Goal: Task Accomplishment & Management: Use online tool/utility

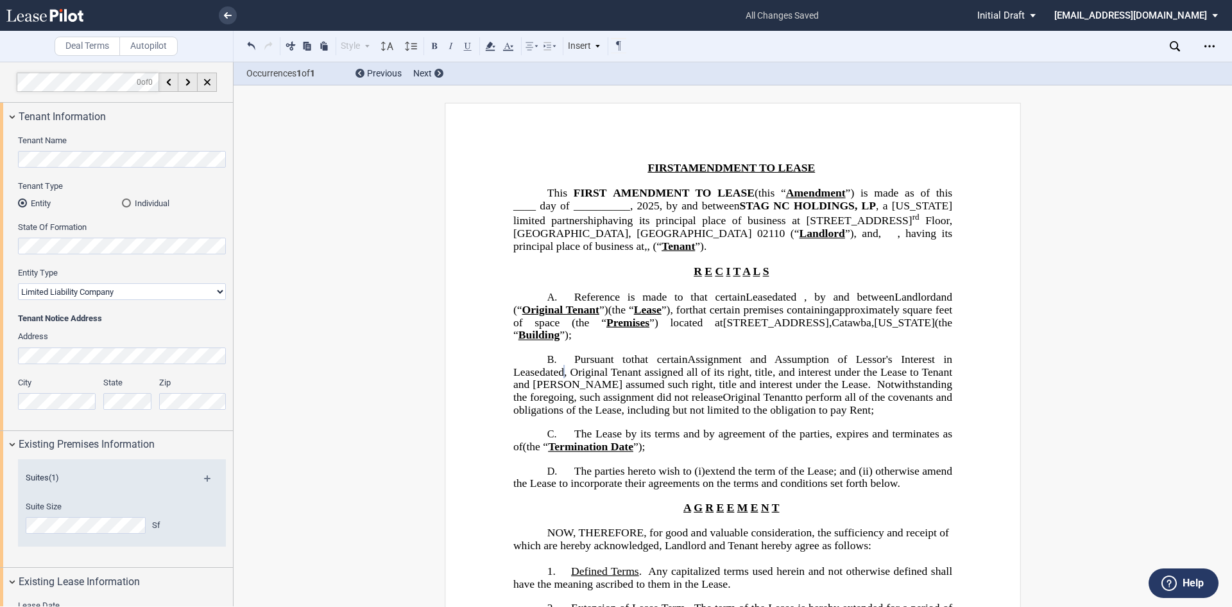
select select "limited liability company"
select select "tenant"
select select "number:5"
select select "number:1"
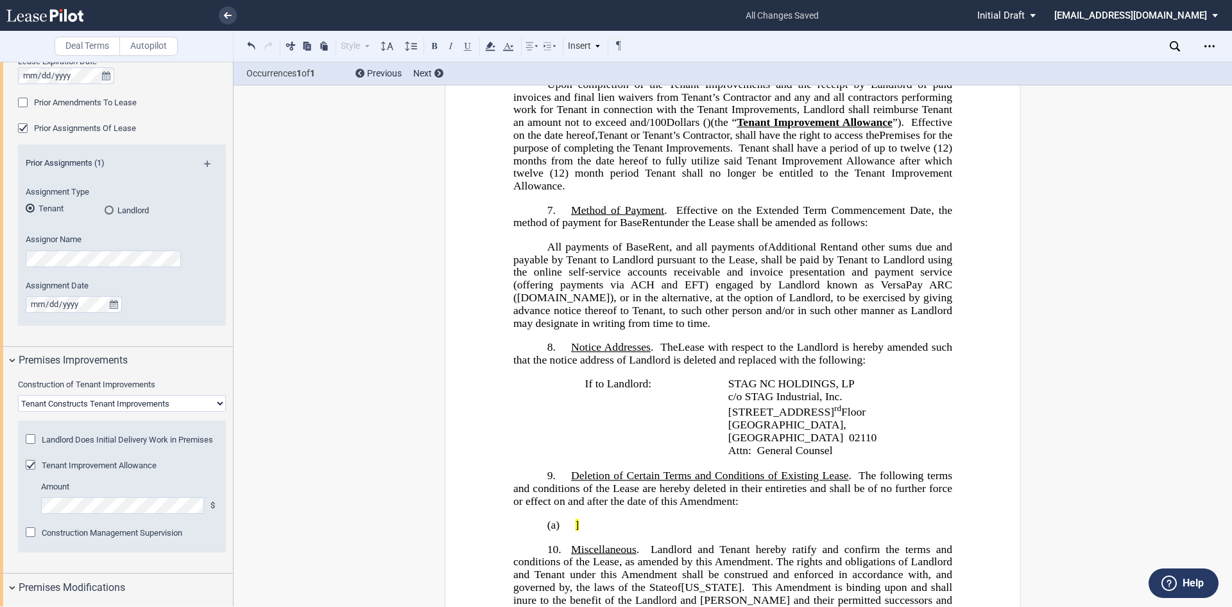
scroll to position [1412, 0]
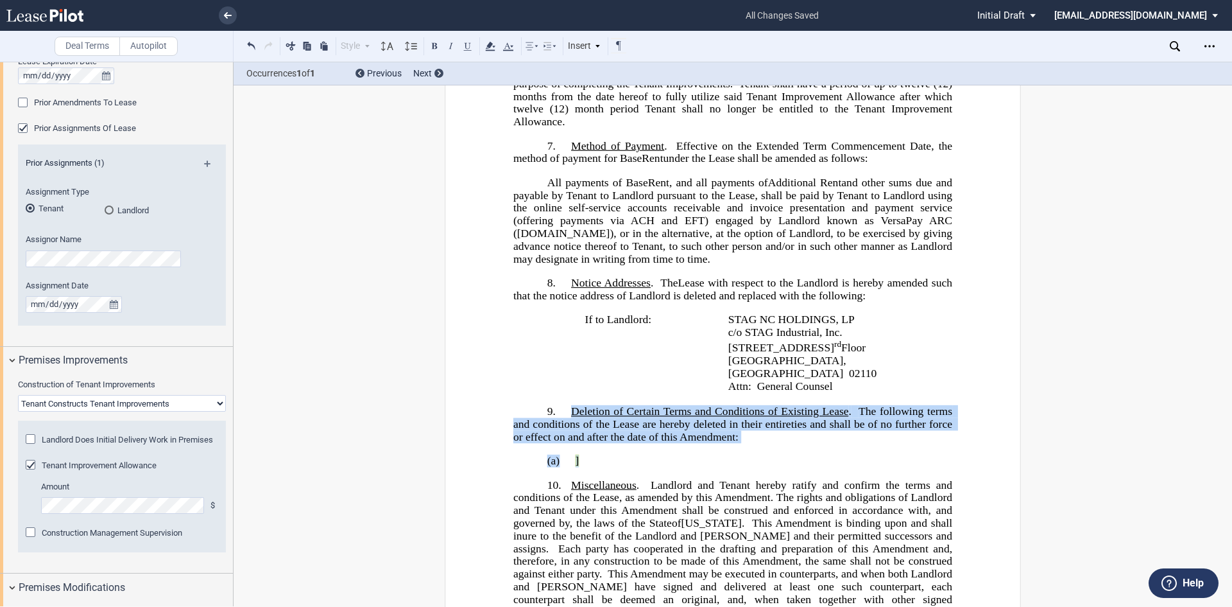
drag, startPoint x: 563, startPoint y: 421, endPoint x: 600, endPoint y: 471, distance: 62.4
click at [600, 471] on div "!!SET_LEVEL_0!! !!ALA_LEVEL_1!! 8. [ ﻿ ﻿ Extended Term Commencement Date] [date…" at bounding box center [732, 555] width 439 height 302
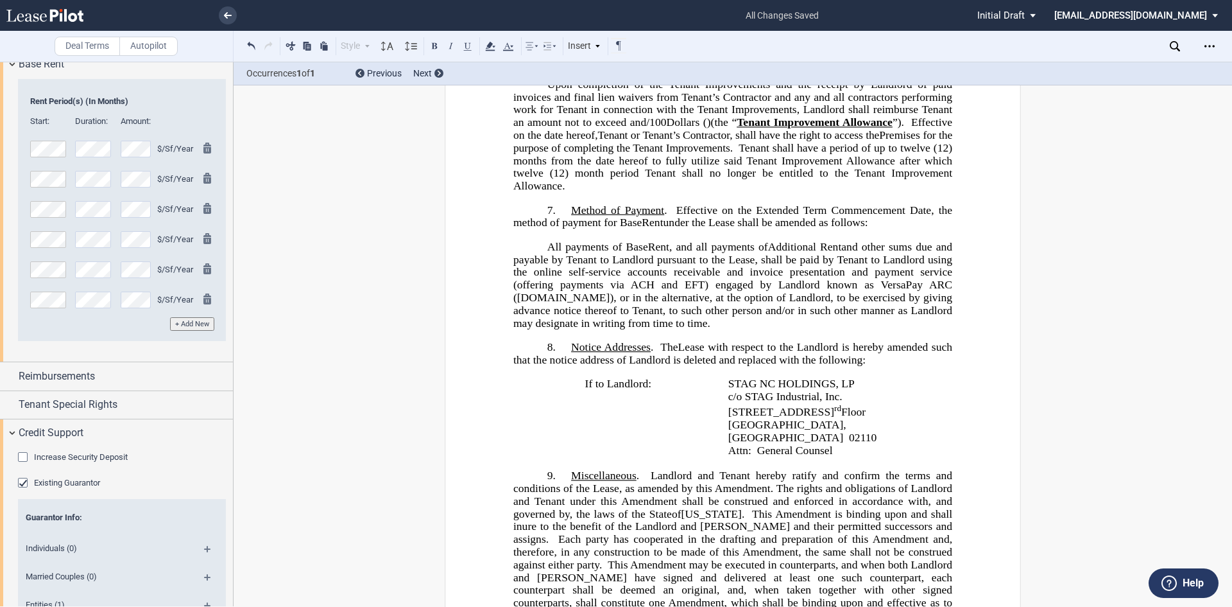
scroll to position [1811, 0]
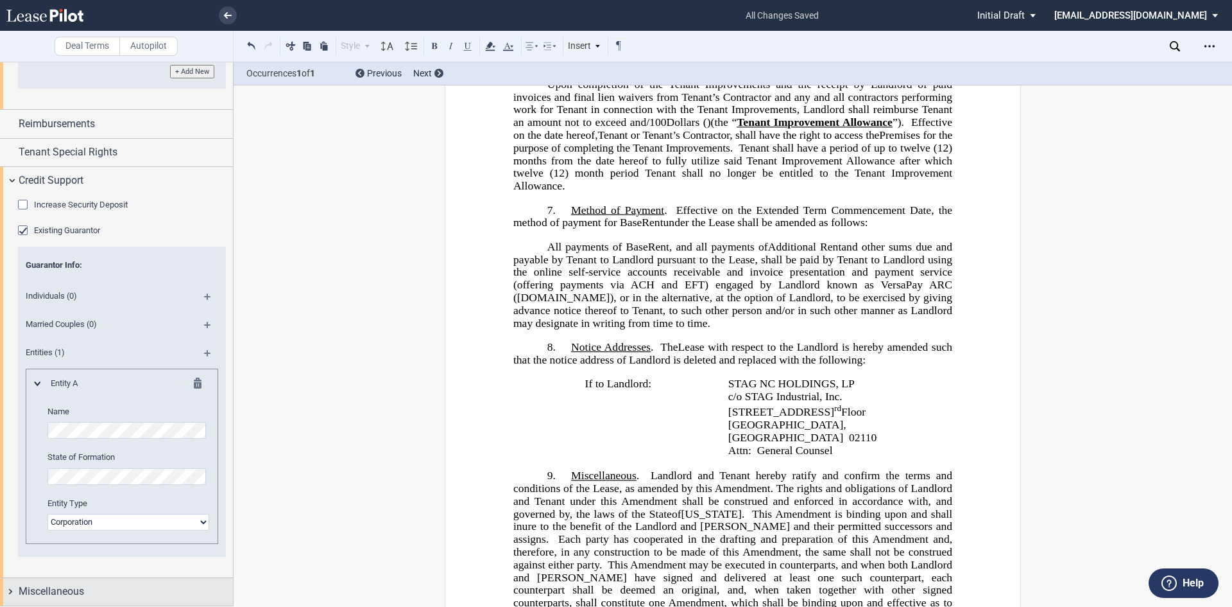
click at [65, 585] on span "Miscellaneous" at bounding box center [51, 590] width 65 height 15
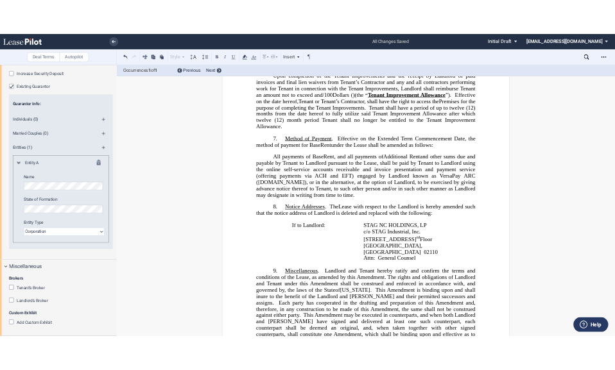
scroll to position [1540, 0]
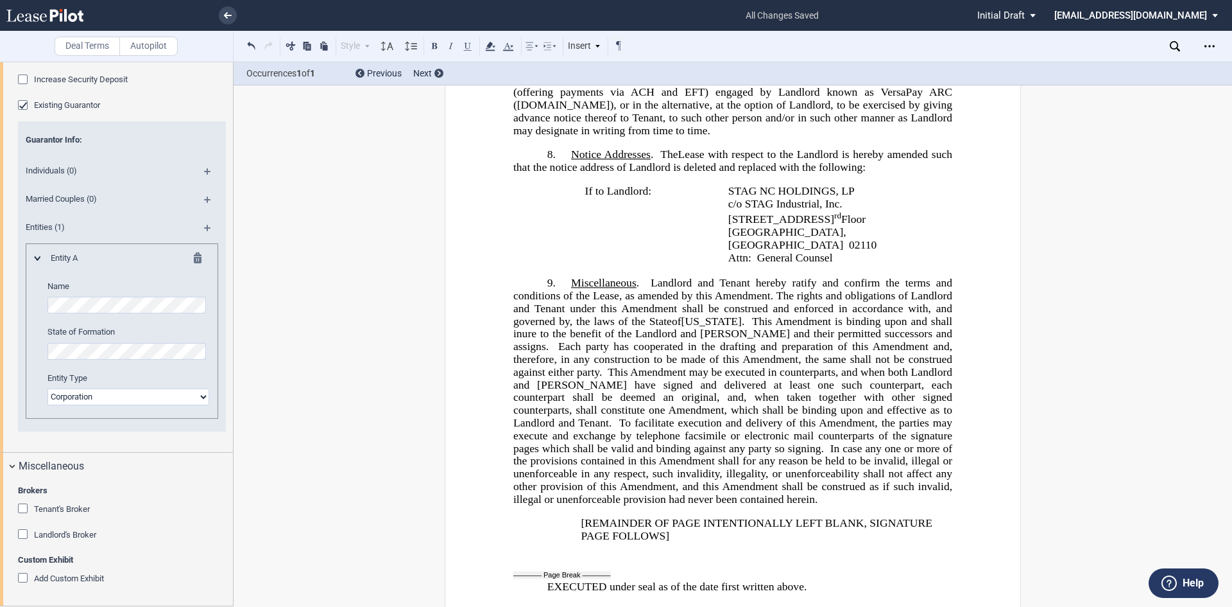
click at [24, 506] on div "Tenant's Broker" at bounding box center [24, 509] width 13 height 13
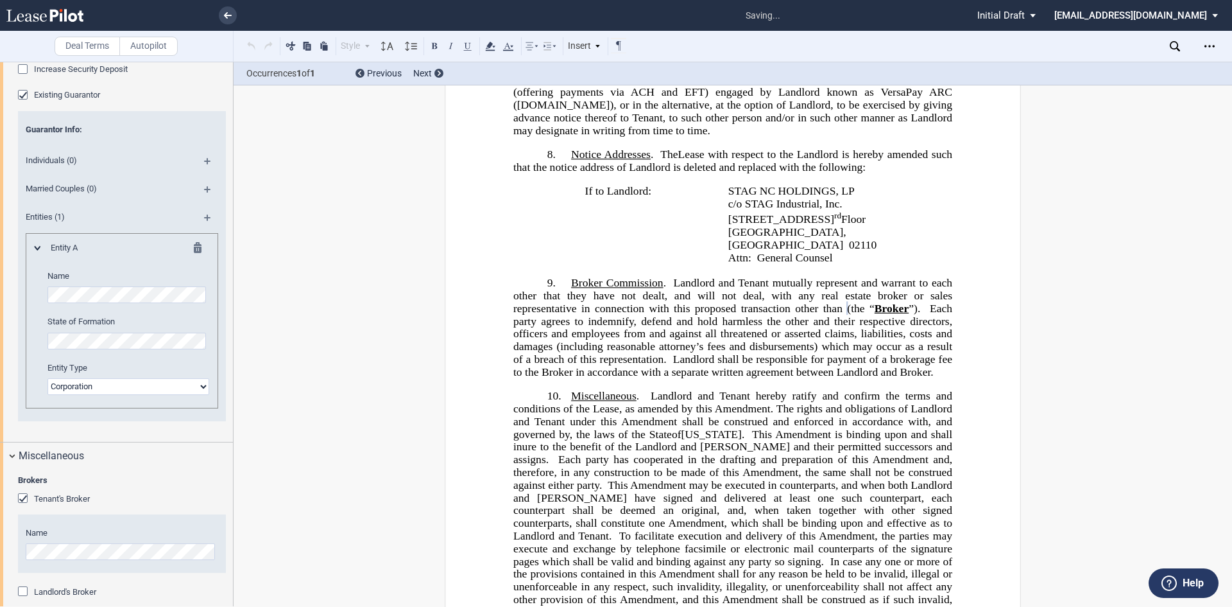
scroll to position [2004, 0]
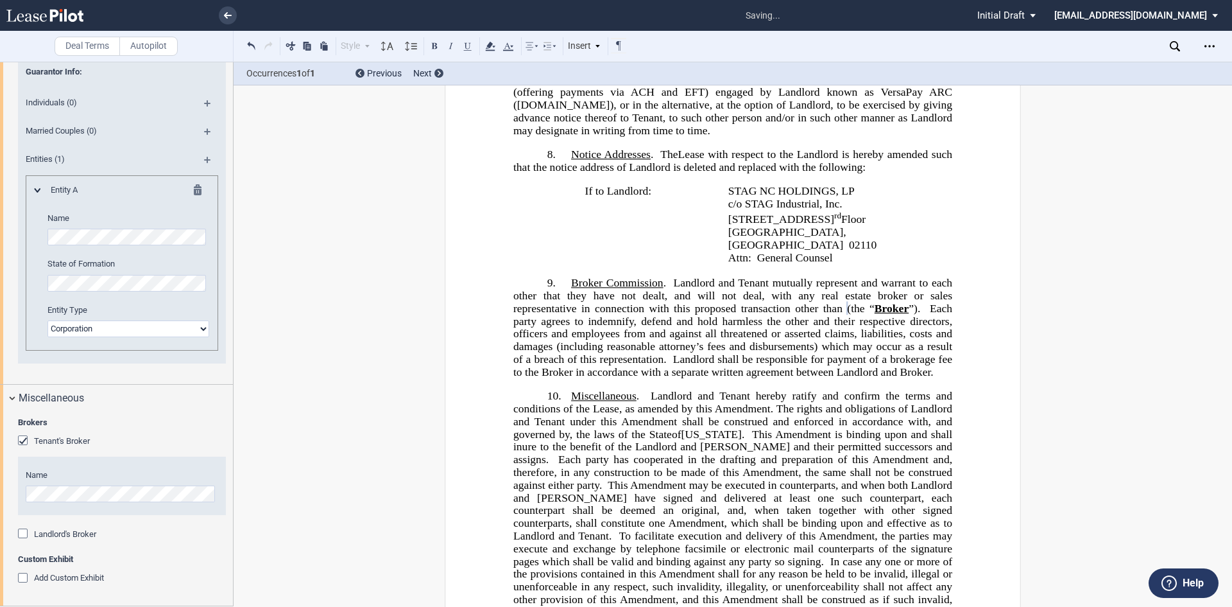
click at [27, 533] on div "Landlord's Broker" at bounding box center [24, 534] width 13 height 13
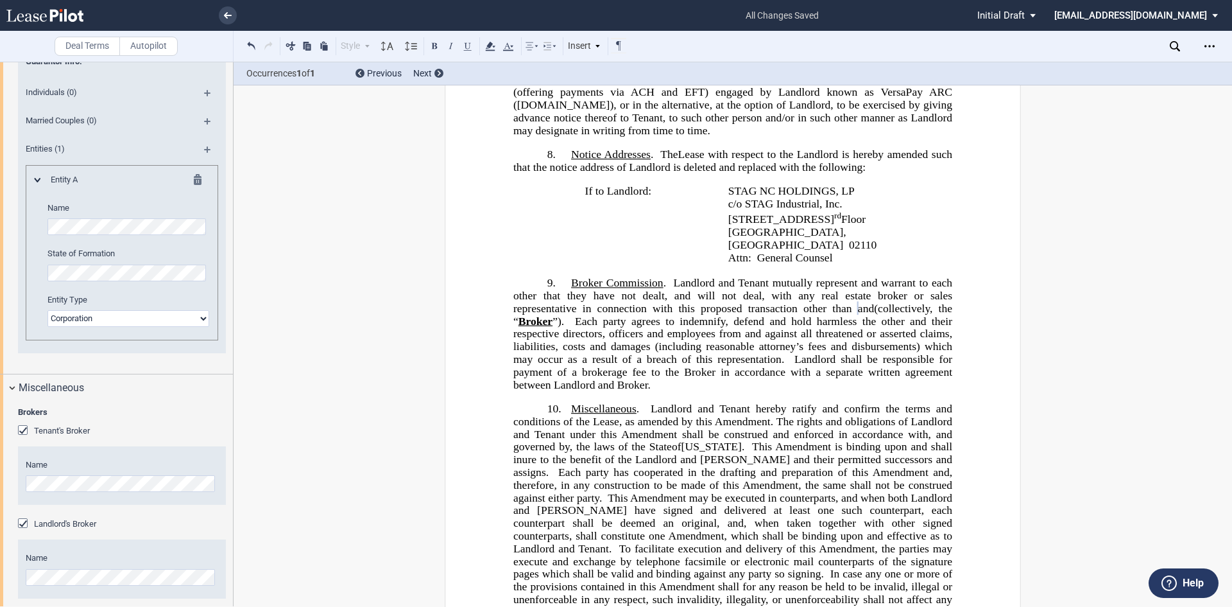
click at [858, 314] on span "and" at bounding box center [866, 308] width 16 height 12
click at [508, 345] on div "﻿ ﻿ ﻿ FIRST AMENDMENT TO LEASE ﻿ This ﻿ ﻿ FIRST AMENDMENT TO LEASE (this “ Amen…" at bounding box center [733, 48] width 576 height 2972
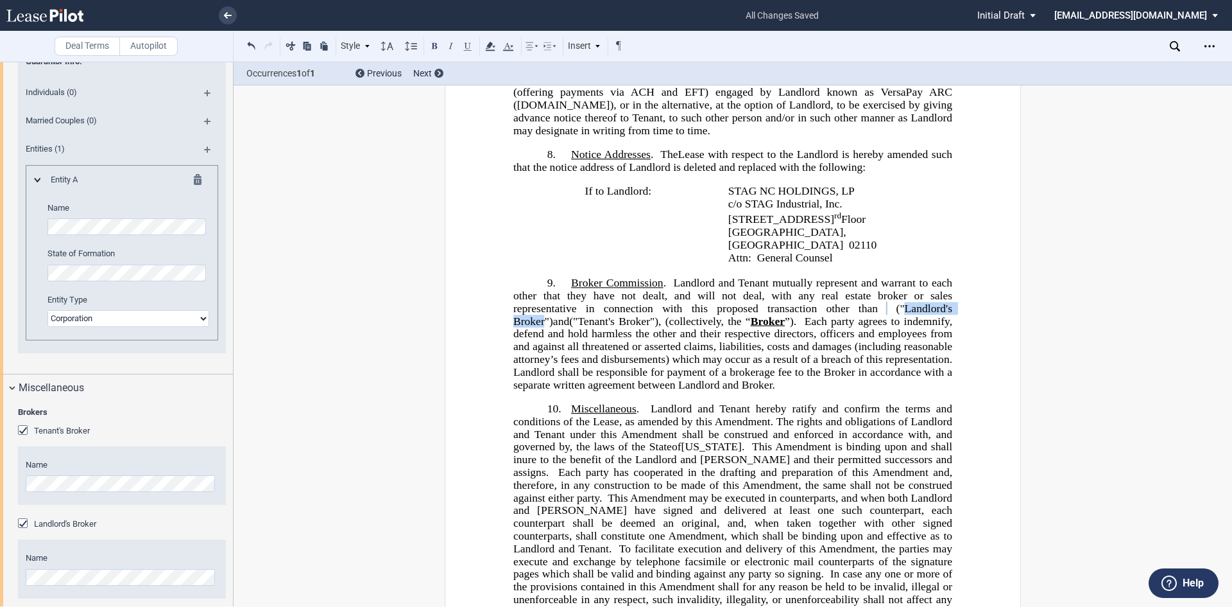
drag, startPoint x: 635, startPoint y: 336, endPoint x: 721, endPoint y: 338, distance: 86.0
click at [721, 327] on span "﻿("Landlord's Broker")" at bounding box center [734, 314] width 442 height 25
click at [436, 42] on button at bounding box center [434, 45] width 15 height 15
click at [464, 46] on button at bounding box center [467, 45] width 15 height 15
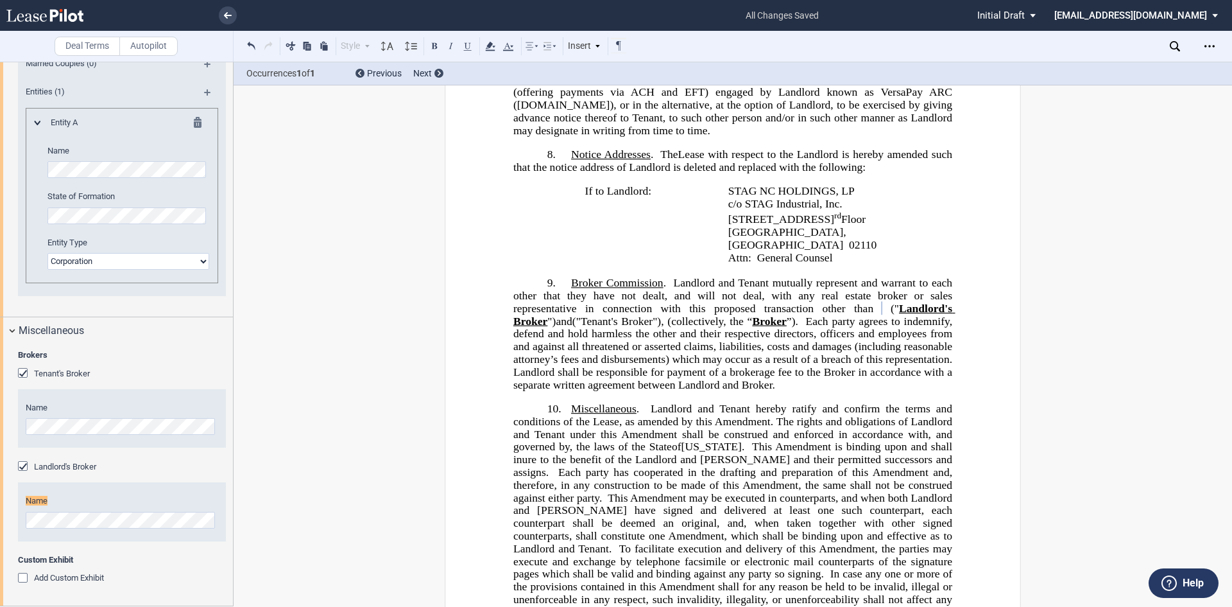
click at [883, 314] on span "﻿" at bounding box center [887, 308] width 8 height 12
click at [955, 331] on div "﻿ ﻿ ﻿ FIRST AMENDMENT TO LEASE ﻿ This ﻿ ﻿ FIRST AMENDMENT TO LEASE (this “ Amen…" at bounding box center [733, 48] width 576 height 2972
click at [704, 327] on span "Broker" at bounding box center [718, 320] width 34 height 12
click at [809, 390] on span "Landlord shall be responsible for payment of a brokerage fee to the Broker in a…" at bounding box center [734, 370] width 442 height 37
click at [908, 390] on span "Landlord shall be responsible for payment of a brokerage fee to the Brokers in …" at bounding box center [734, 370] width 442 height 37
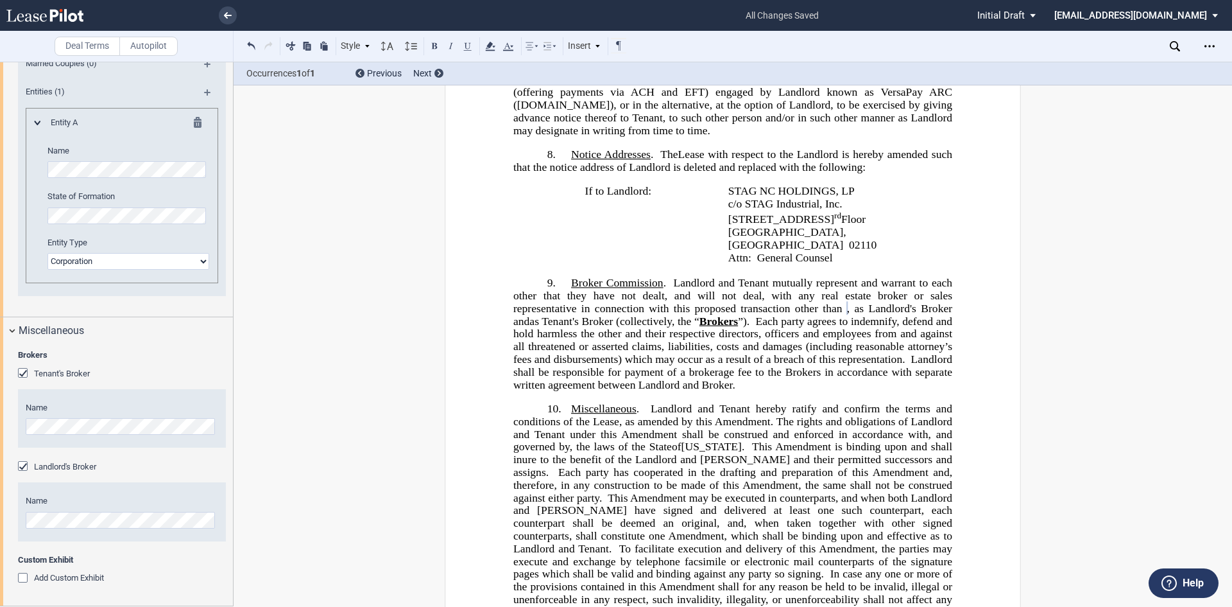
click at [592, 390] on span "Landlord shall be responsible for payment of a brokerage fee to the Brokers in …" at bounding box center [734, 370] width 442 height 37
click at [705, 390] on span "Landlord shall be responsible for payment of a brokerage fee to the Brokers in …" at bounding box center [734, 370] width 442 height 37
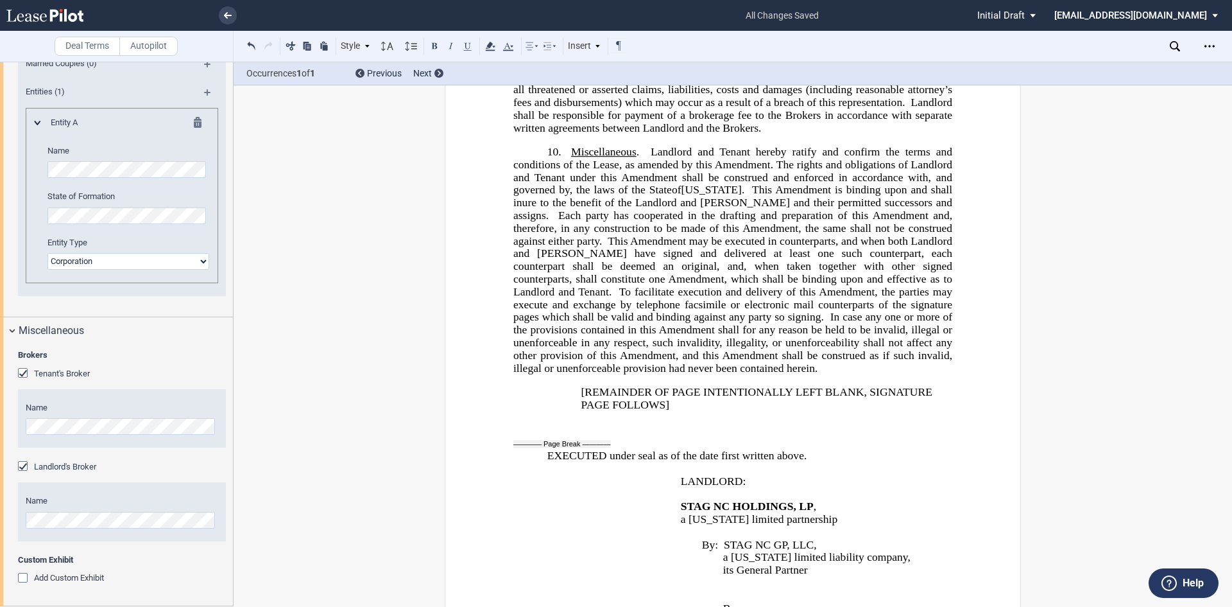
scroll to position [1476, 0]
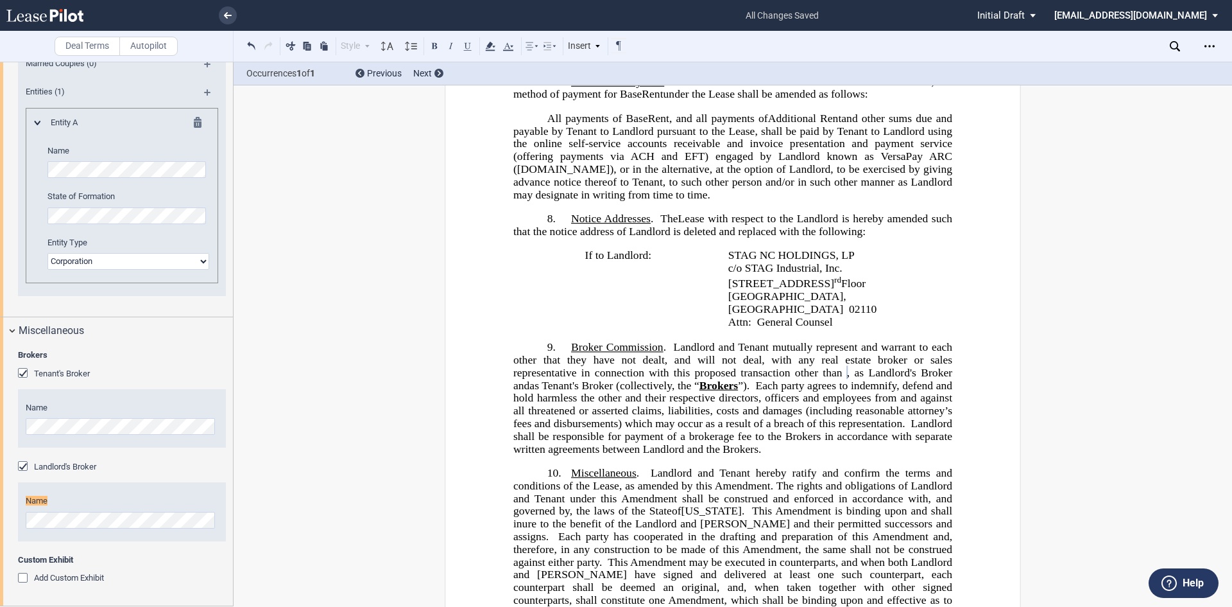
click at [847, 378] on span "﻿ ﻿ , ﻿ as Landlord's Broker" at bounding box center [901, 372] width 108 height 12
click at [847, 378] on span "﻿ ," at bounding box center [848, 372] width 3 height 12
click at [700, 391] on span "as Tenant's Broker (collectively, the “" at bounding box center [615, 385] width 170 height 12
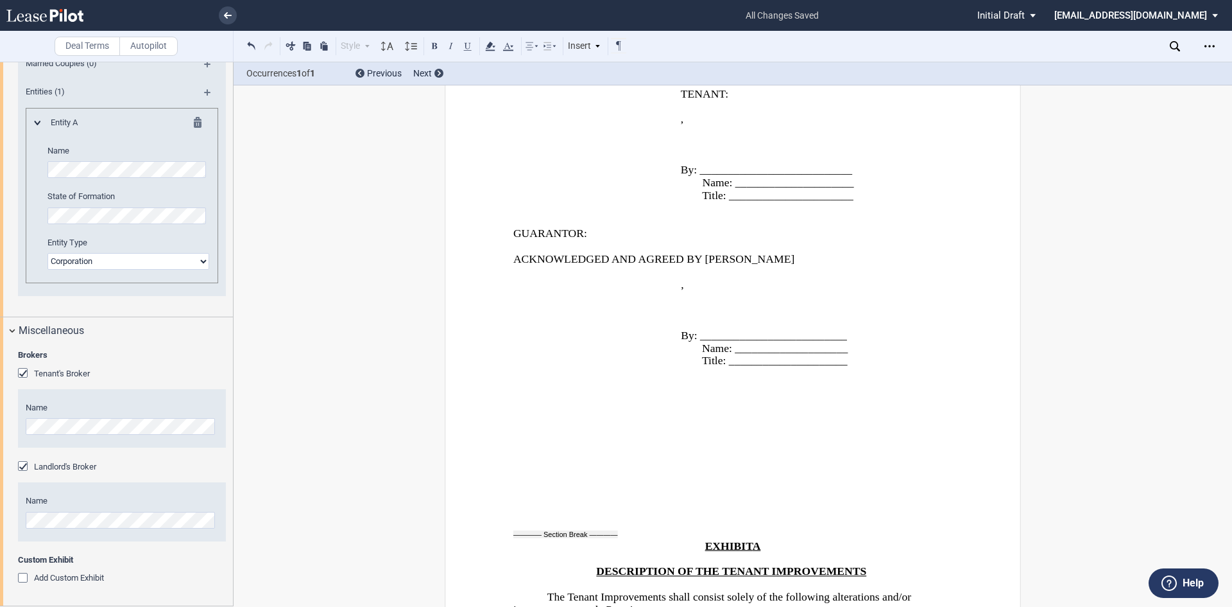
scroll to position [2494, 0]
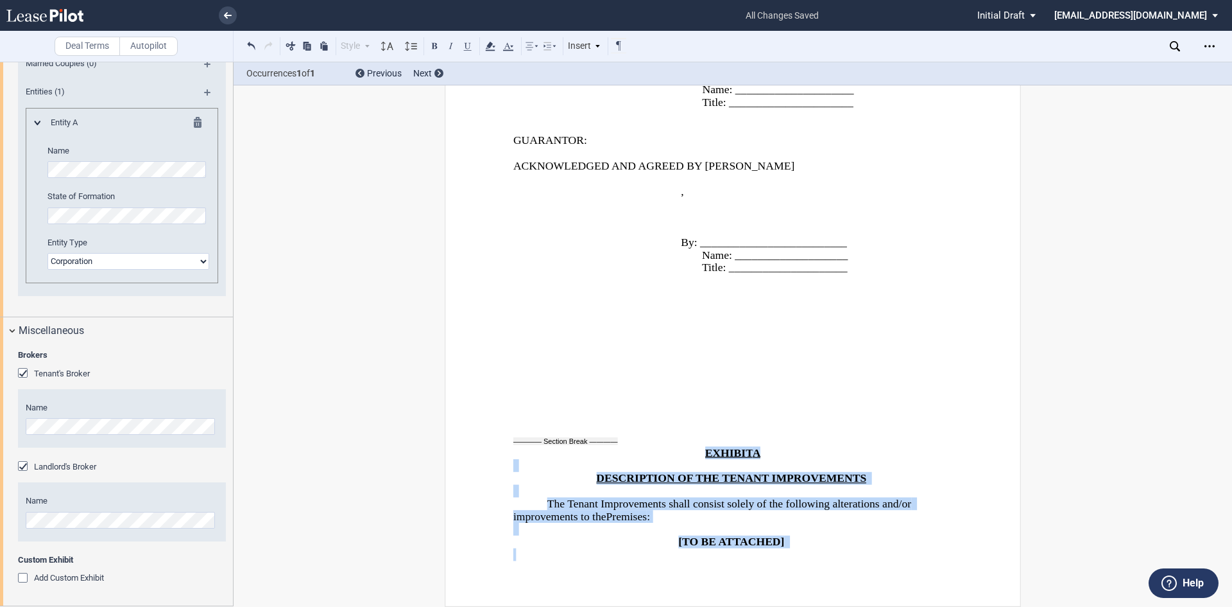
drag, startPoint x: 700, startPoint y: 453, endPoint x: 807, endPoint y: 550, distance: 144.0
click at [807, 550] on div "EXHIBIT A DESCRIPTION OF THE TENANT IMPROVEMENTS The Tenant Improvements shall …" at bounding box center [732, 491] width 439 height 140
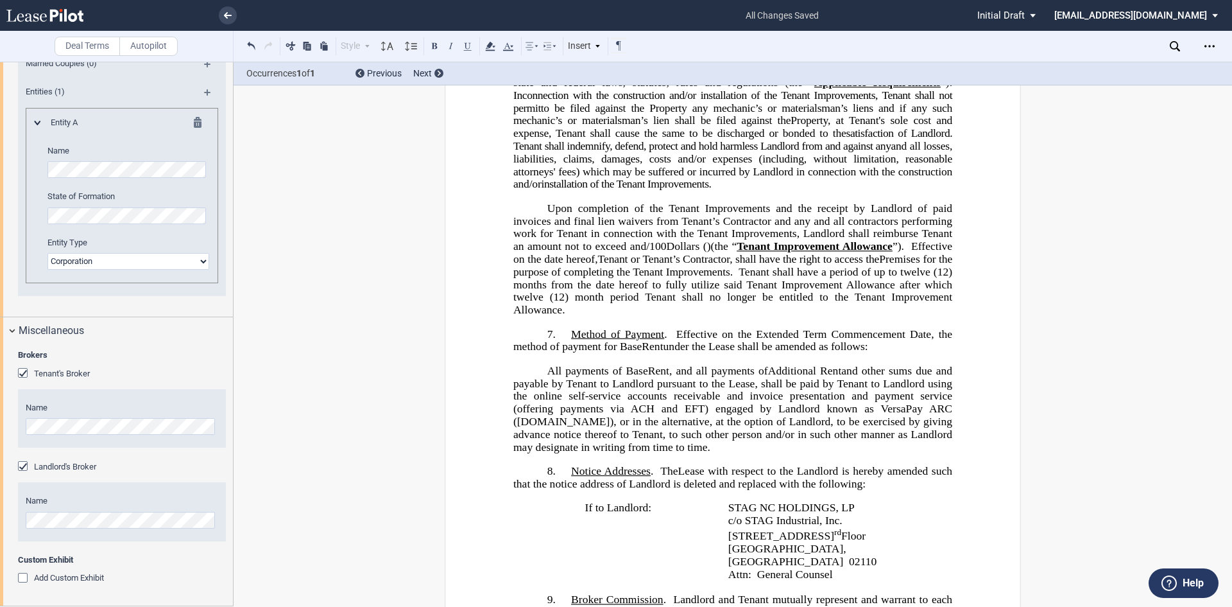
scroll to position [775, 0]
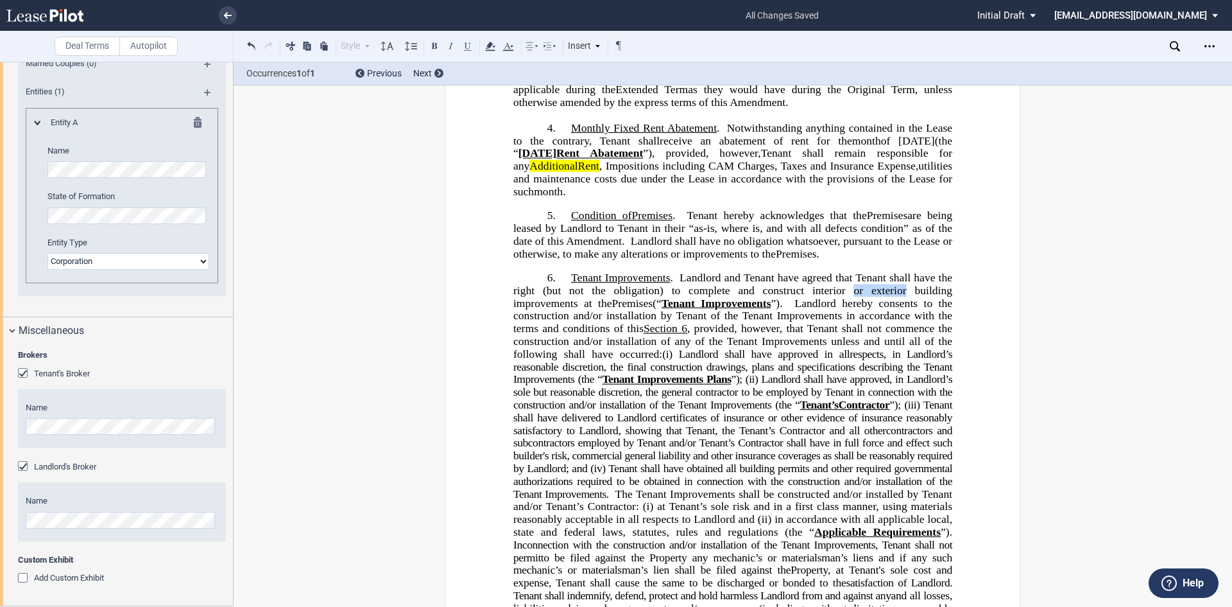
drag, startPoint x: 853, startPoint y: 319, endPoint x: 906, endPoint y: 320, distance: 52.6
click at [906, 309] on span "Landlord and Tenant have agreed that Tenant shall have the right (but not the o…" at bounding box center [734, 289] width 442 height 37
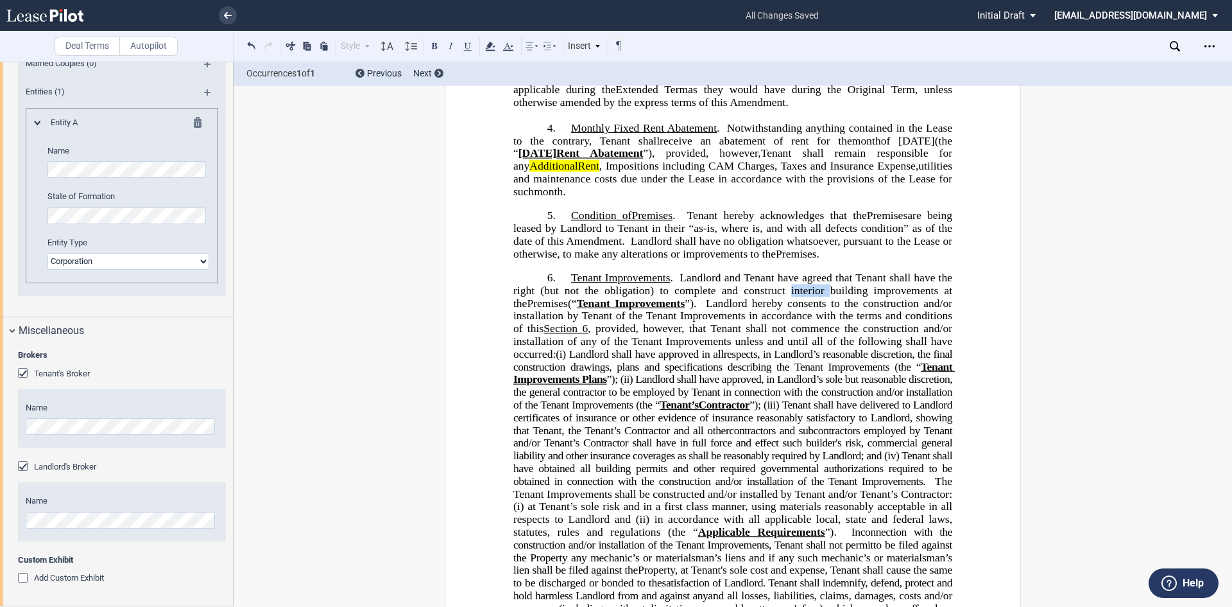
drag, startPoint x: 775, startPoint y: 315, endPoint x: 811, endPoint y: 314, distance: 35.3
click at [811, 309] on span "Landlord and Tenant have agreed that Tenant shall have the right (but not the o…" at bounding box center [734, 289] width 442 height 37
click at [1203, 45] on div "Open Lease options menu" at bounding box center [1210, 46] width 21 height 21
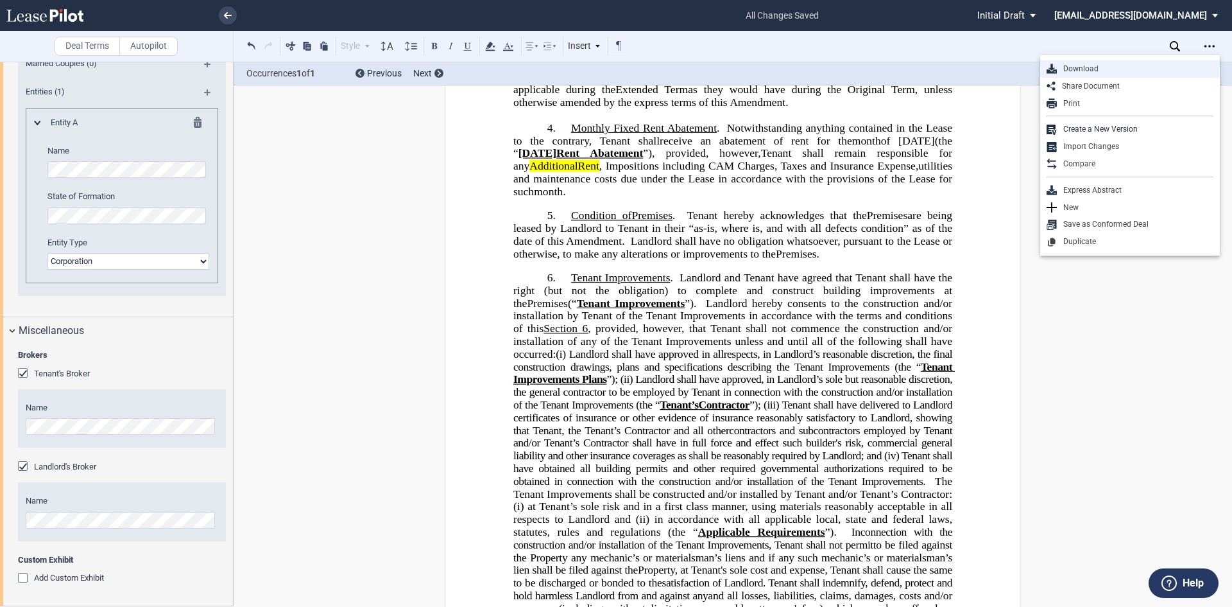
click at [1074, 64] on div "Download" at bounding box center [1135, 69] width 157 height 11
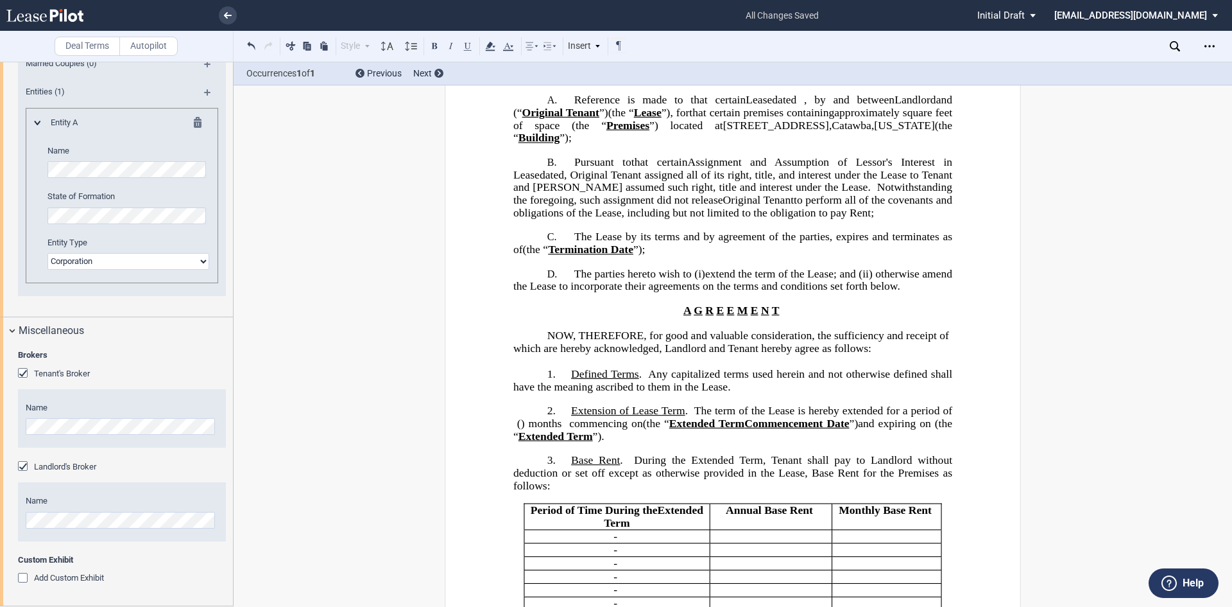
scroll to position [261, 0]
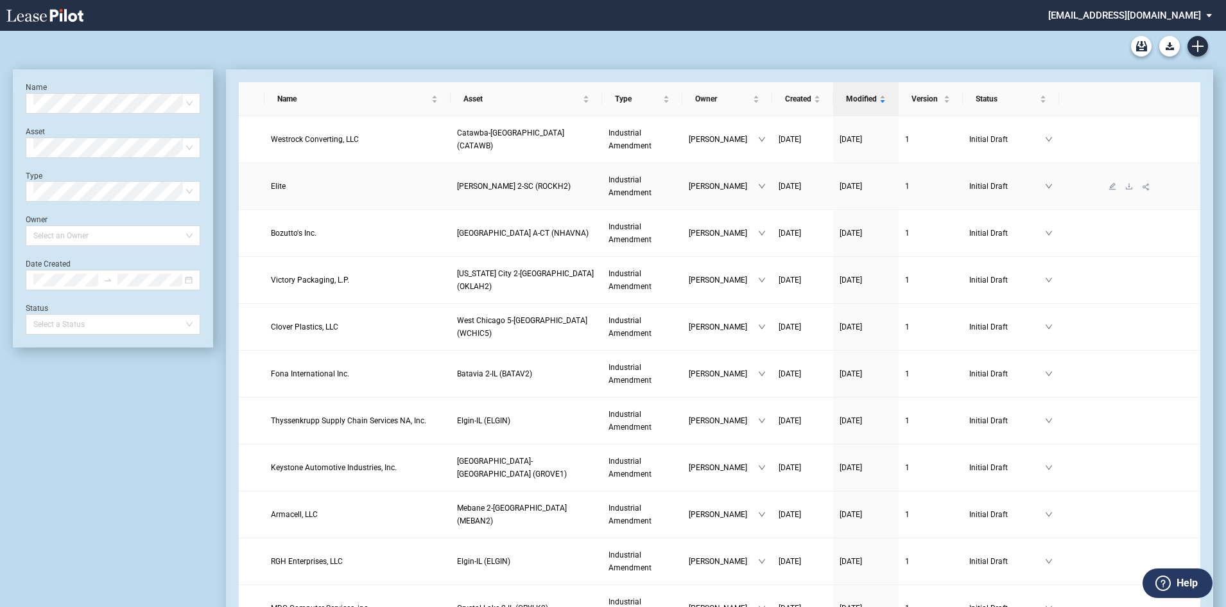
click at [275, 188] on span "Elite" at bounding box center [278, 186] width 15 height 9
click at [304, 139] on span "Westrock Converting, LLC" at bounding box center [315, 139] width 88 height 9
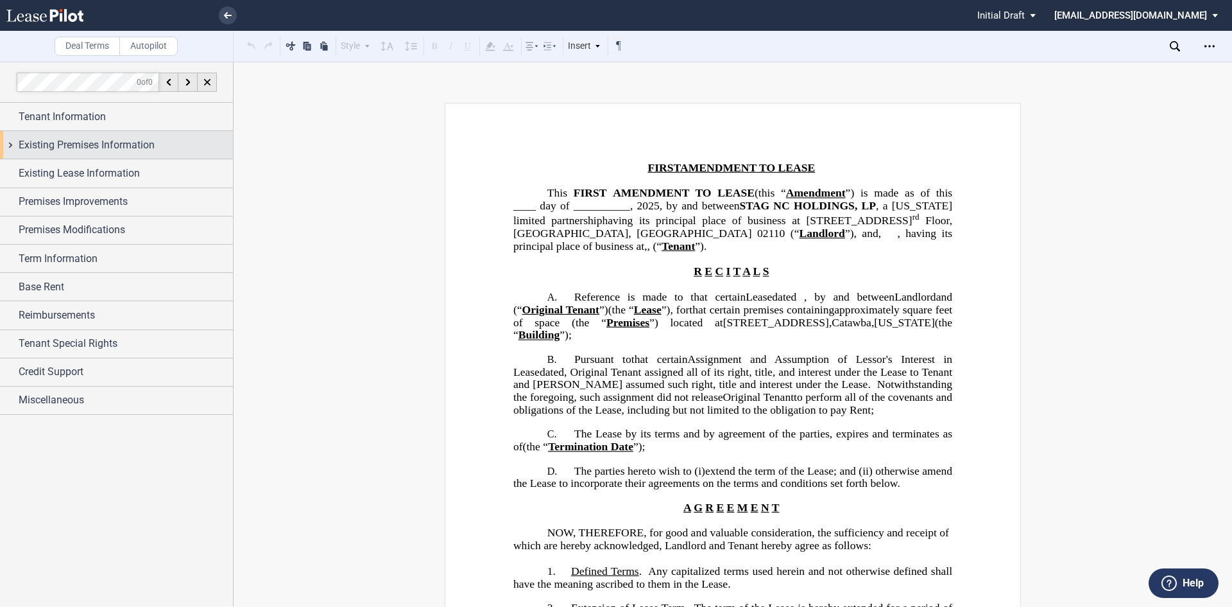
click at [83, 148] on span "Existing Premises Information" at bounding box center [87, 144] width 136 height 15
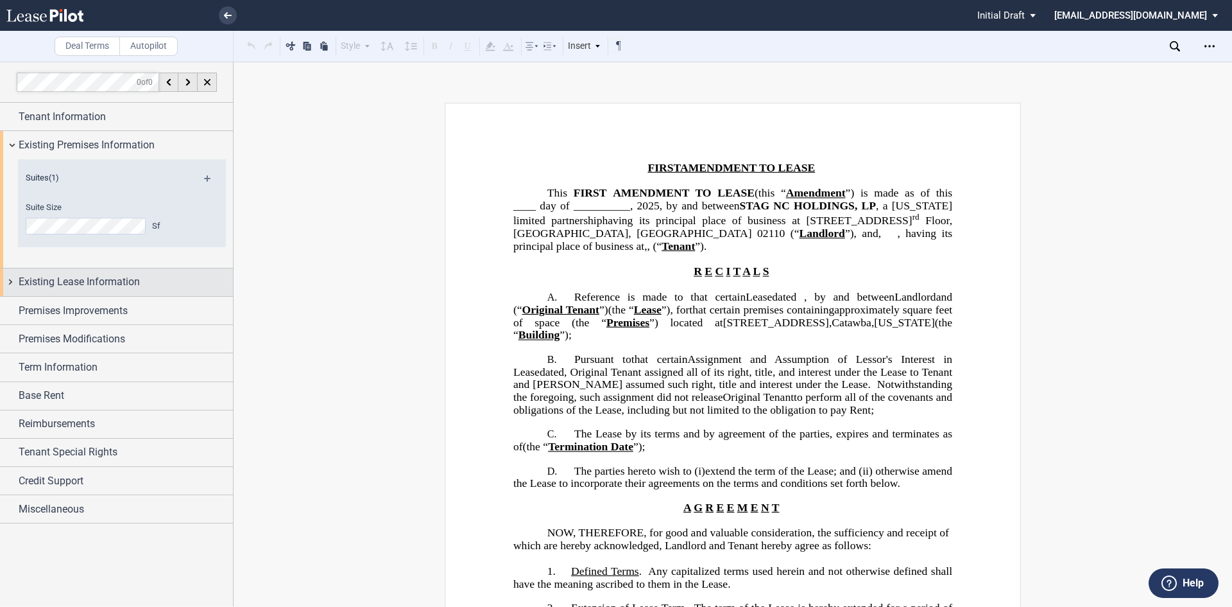
click at [111, 280] on span "Existing Lease Information" at bounding box center [79, 281] width 121 height 15
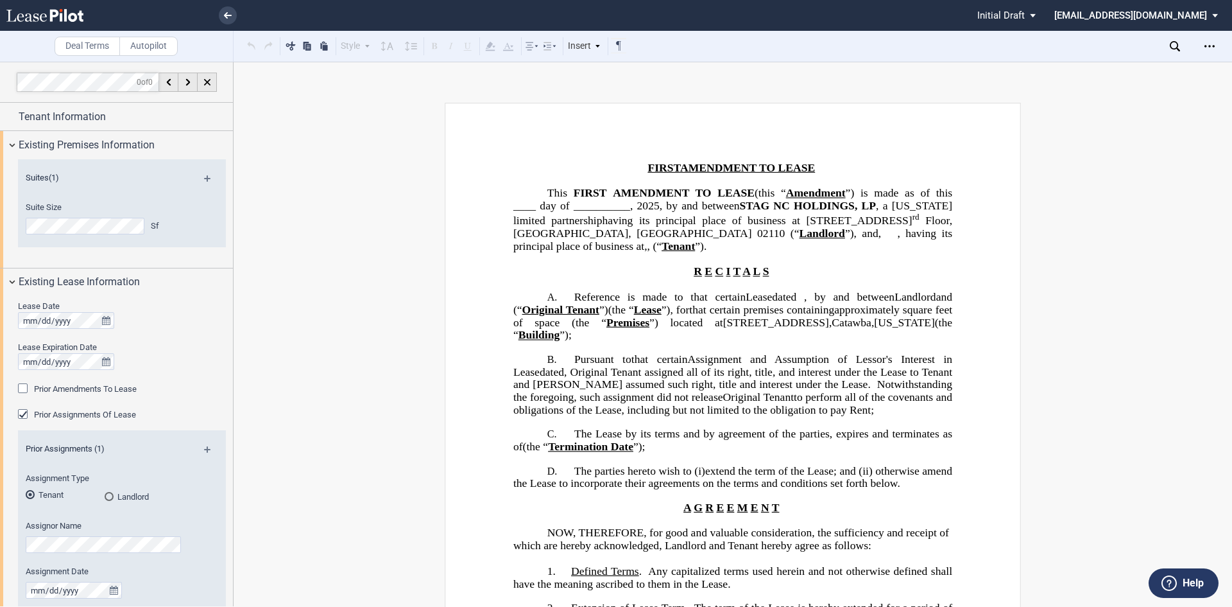
click at [21, 390] on div "Prior Amendments To Lease" at bounding box center [24, 389] width 13 height 13
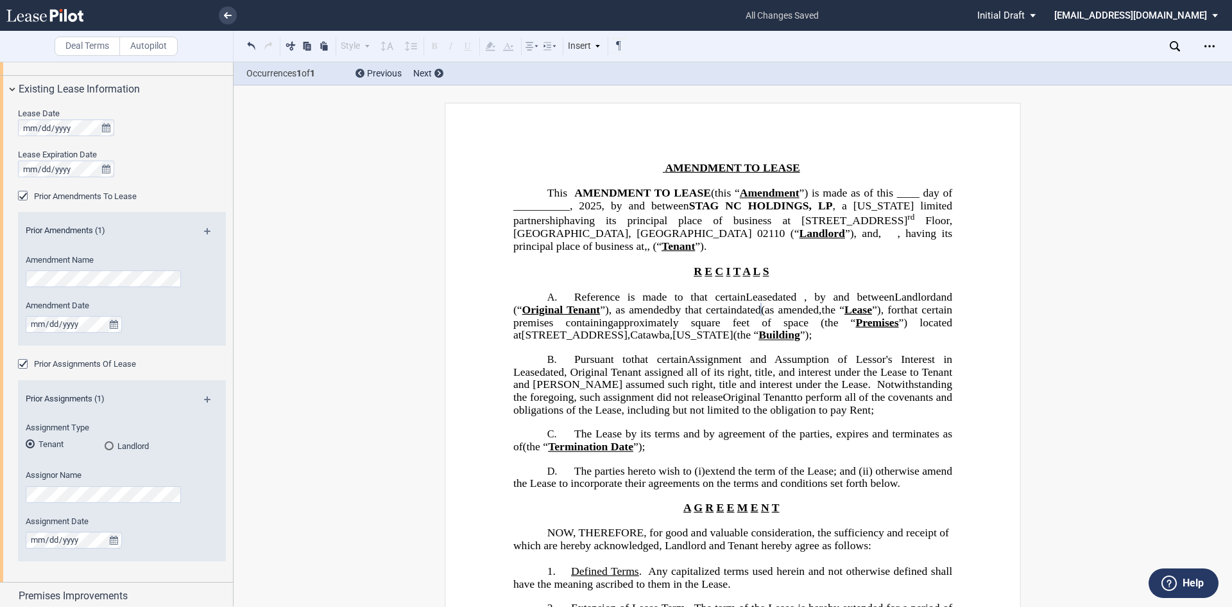
scroll to position [385, 0]
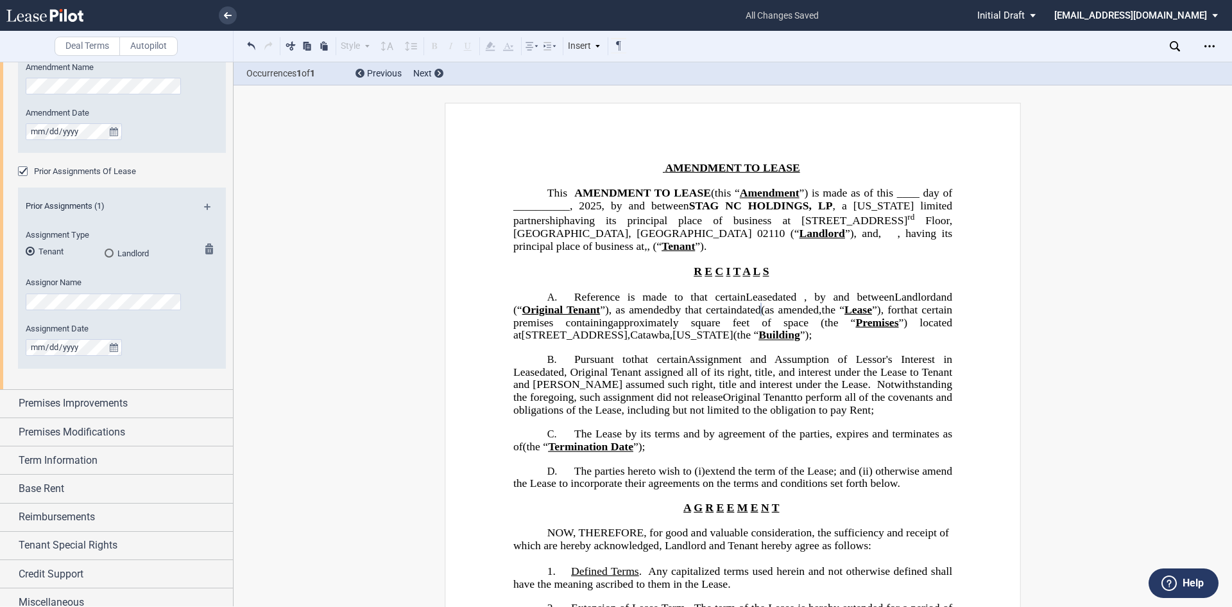
click at [101, 255] on md-radio-button "Tenant" at bounding box center [65, 251] width 79 height 12
click at [114, 248] on md-radio-button "Landlord" at bounding box center [144, 253] width 79 height 12
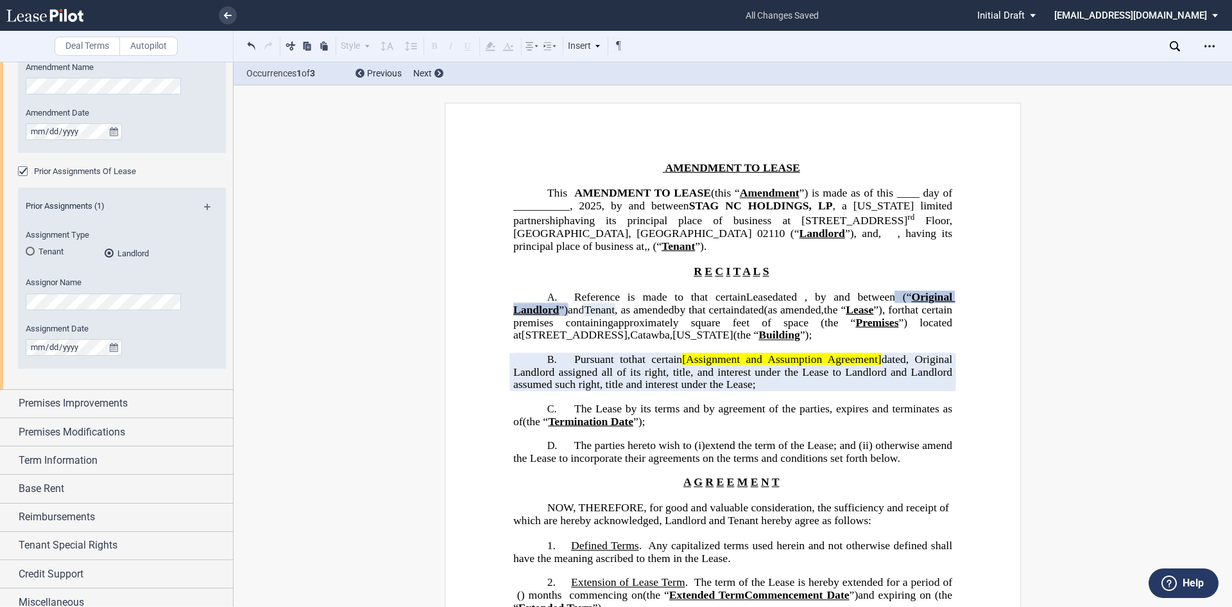
scroll to position [128, 0]
